Goal: Task Accomplishment & Management: Manage account settings

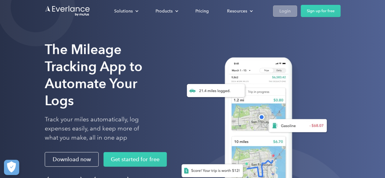
click at [288, 12] on div "Login" at bounding box center [285, 11] width 11 height 8
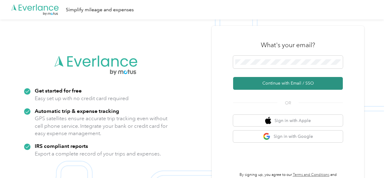
click at [281, 81] on button "Continue with Email / SSO" at bounding box center [288, 83] width 110 height 13
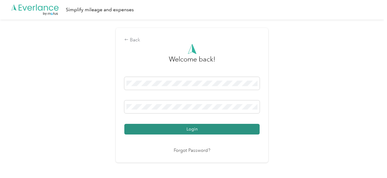
click at [149, 131] on button "Login" at bounding box center [191, 129] width 135 height 11
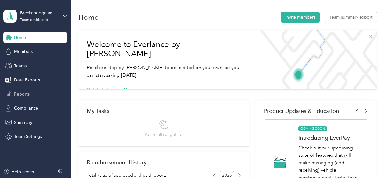
click at [30, 92] on div "Reports" at bounding box center [35, 94] width 64 height 11
